Goal: Task Accomplishment & Management: Use online tool/utility

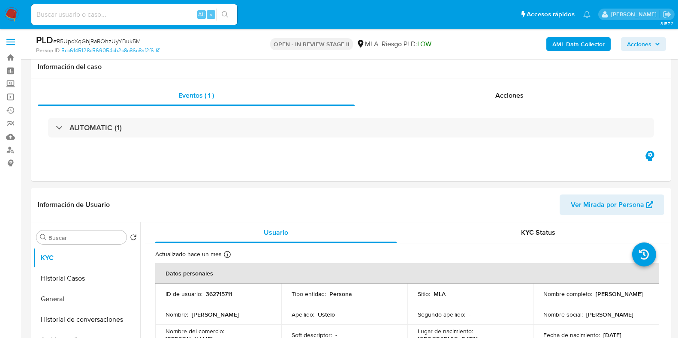
select select "10"
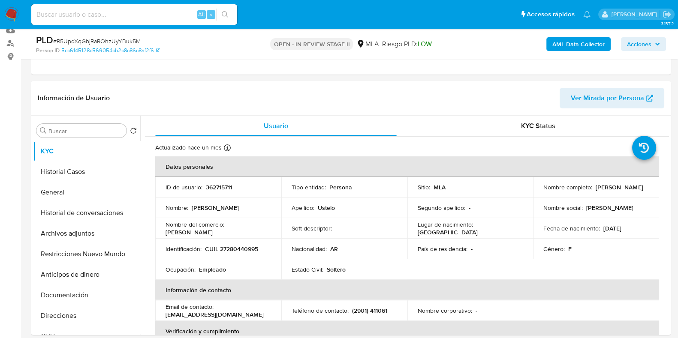
click at [114, 9] on input at bounding box center [134, 14] width 206 height 11
paste input "jPBIkAUyo2UL9H1fY6rqYFA5"
type input "jPBIkAUyo2UL9H1fY6rqYFA5"
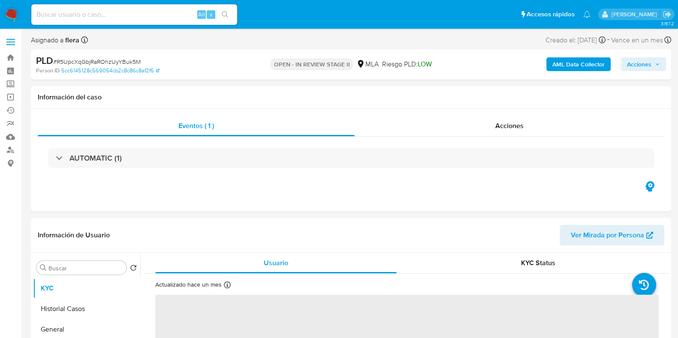
click at [111, 8] on div "Alt s" at bounding box center [134, 14] width 206 height 21
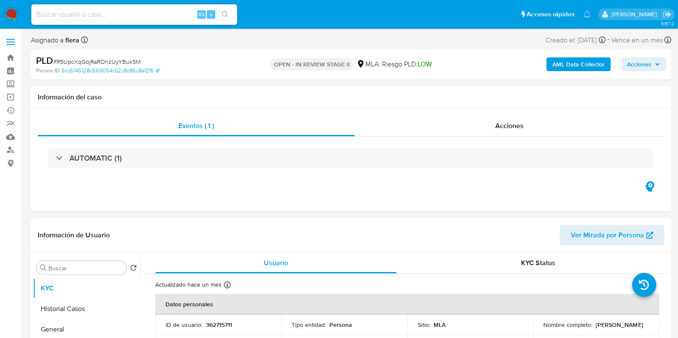
select select "10"
click at [108, 14] on input at bounding box center [134, 14] width 206 height 11
paste input "jPBIkAUyo2UL9H1fY6rqYFA5"
type input "jPBIkAUyo2UL9H1fY6rqYFA5"
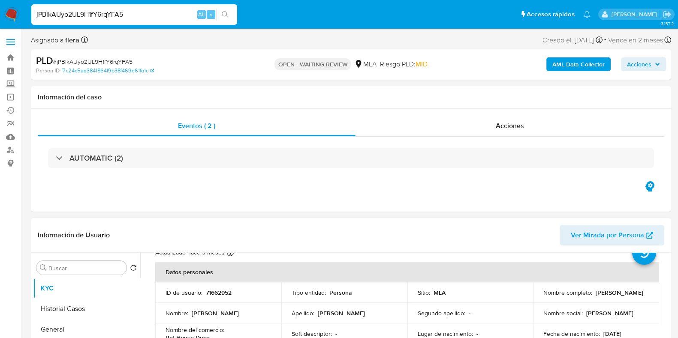
select select "10"
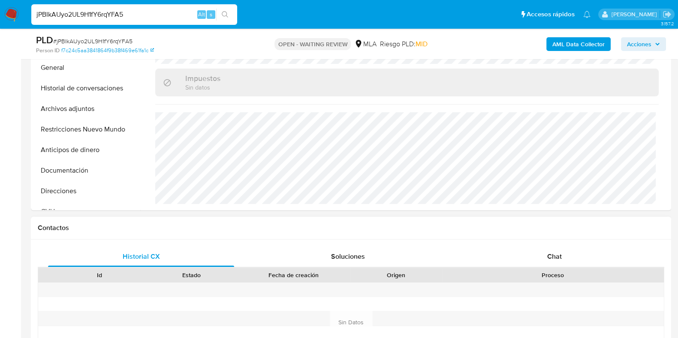
scroll to position [321, 0]
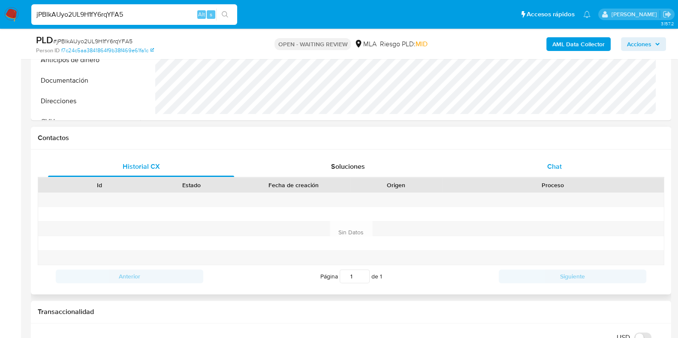
click at [552, 159] on div "Chat" at bounding box center [554, 166] width 186 height 21
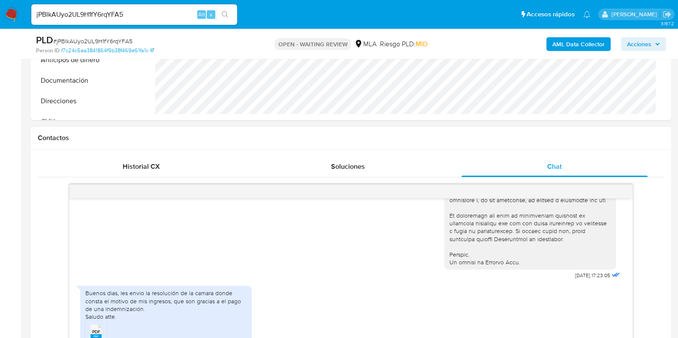
scroll to position [375, 0]
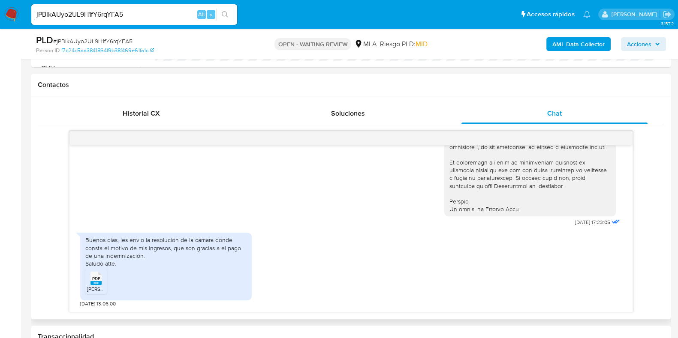
click at [95, 290] on span "MONTEROSO NOELIA SENTENCIA DE CAMAR SALA II.pdf" at bounding box center [152, 288] width 130 height 7
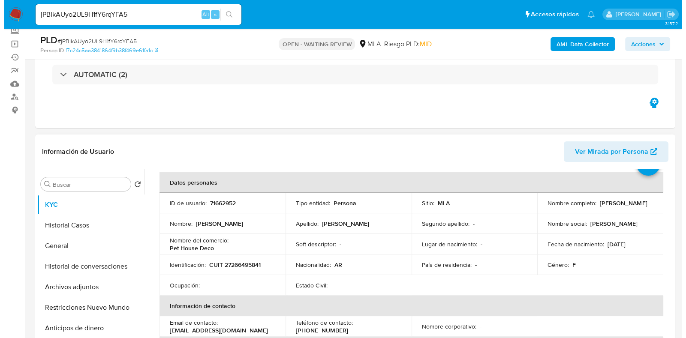
scroll to position [0, 0]
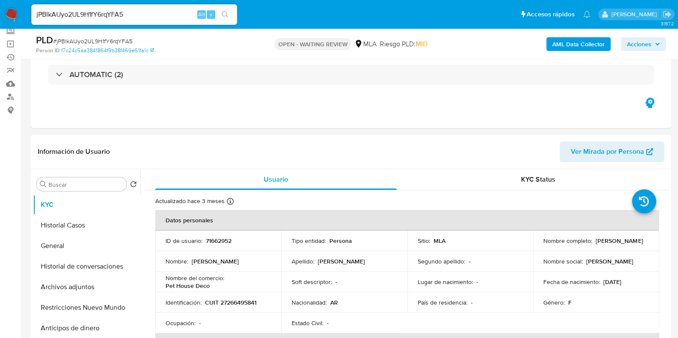
click at [219, 241] on p "71662952" at bounding box center [219, 241] width 26 height 8
copy p "71662952"
click at [580, 42] on b "AML Data Collector" at bounding box center [578, 44] width 52 height 14
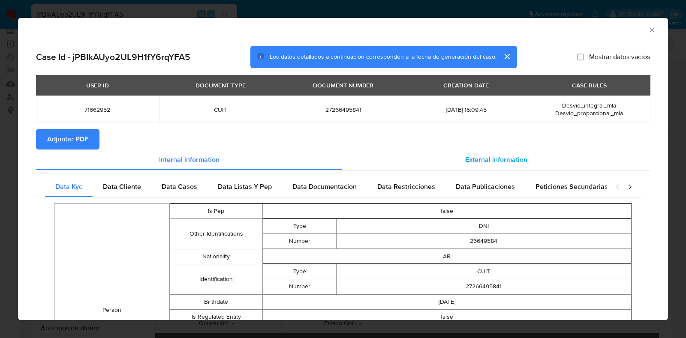
click at [474, 160] on span "External information" at bounding box center [496, 160] width 62 height 10
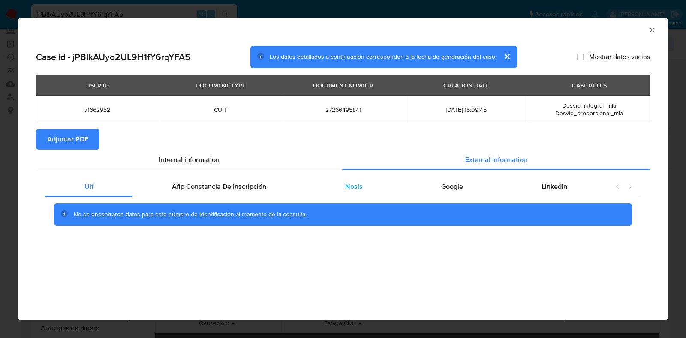
click at [352, 190] on span "Nosis" at bounding box center [354, 187] width 18 height 10
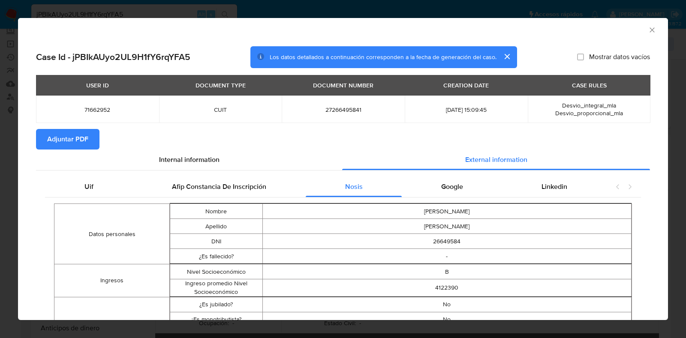
click at [93, 135] on button "Adjuntar PDF" at bounding box center [67, 139] width 63 height 21
click at [648, 32] on icon "Cerrar ventana" at bounding box center [652, 30] width 9 height 9
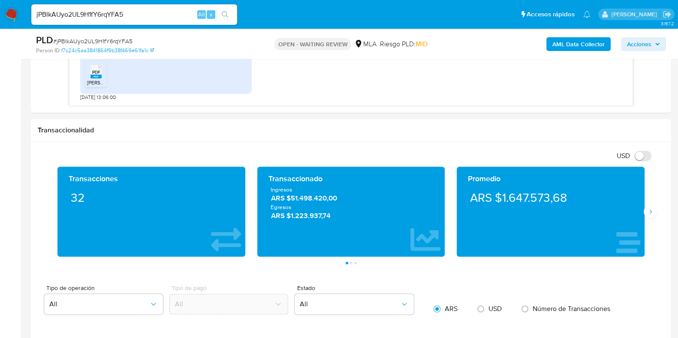
scroll to position [566, 0]
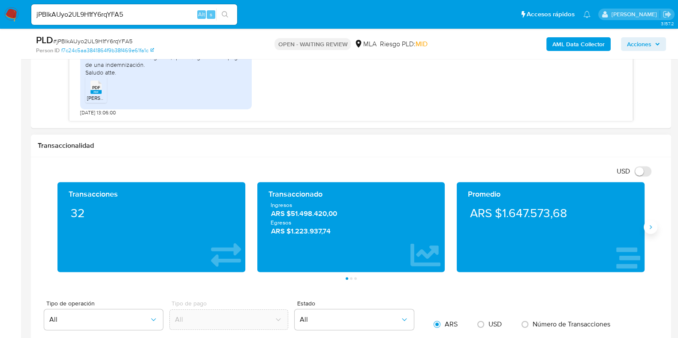
click at [651, 228] on icon "Siguiente" at bounding box center [650, 227] width 7 height 7
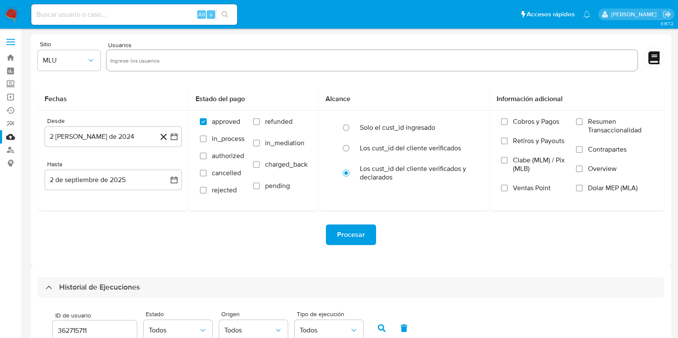
select select "10"
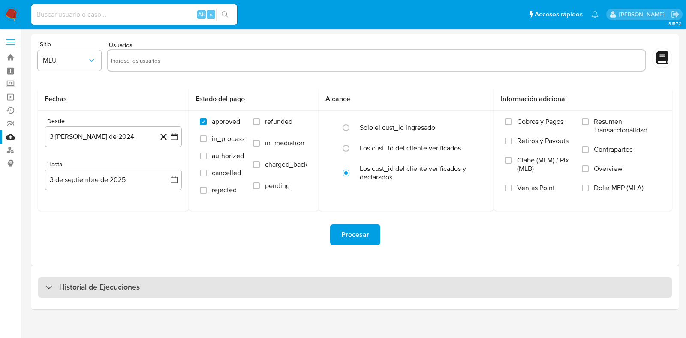
click at [87, 297] on div "Historial de Ejecuciones" at bounding box center [355, 287] width 634 height 21
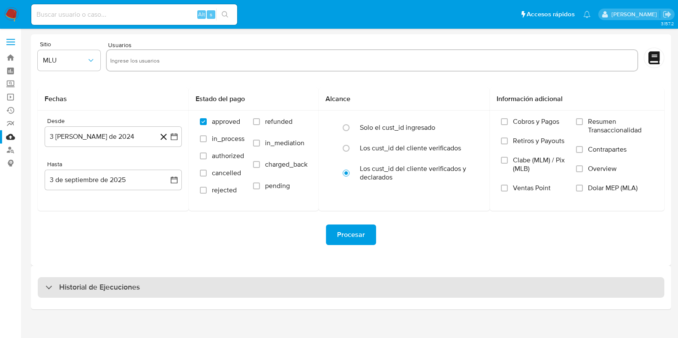
select select "10"
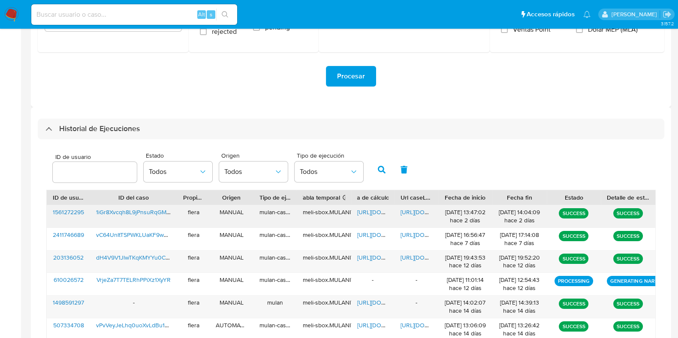
scroll to position [161, 0]
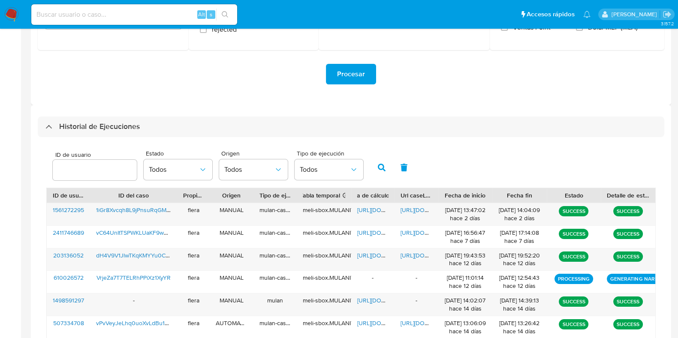
click at [70, 171] on input "number" at bounding box center [95, 170] width 84 height 11
type input "71662952"
click at [379, 165] on icon "button" at bounding box center [382, 168] width 8 height 8
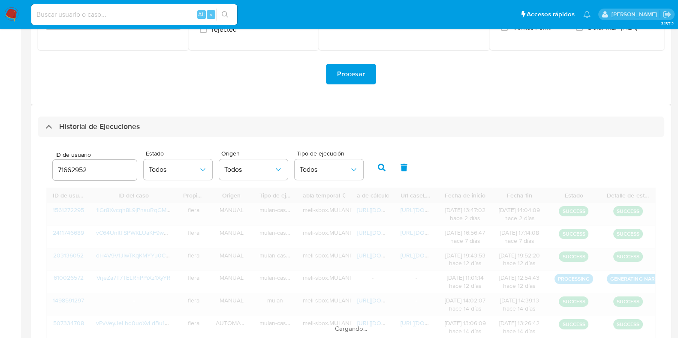
scroll to position [96, 0]
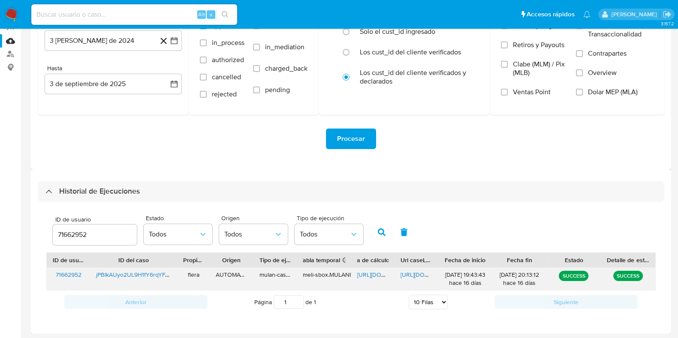
click at [368, 272] on span "https://docs.google.com/spreadsheets/d/16l8RF3mmU6A8dCJfzX4DzqXt0XmllsbT5JGrHnz…" at bounding box center [386, 274] width 59 height 9
click at [417, 271] on span "https://docs.google.com/document/d/1fn6SLwQfk68vbo5-bTEaxfQ4gIu3-nzgKNcRRn_d06s…" at bounding box center [429, 274] width 59 height 9
